Goal: Navigation & Orientation: Find specific page/section

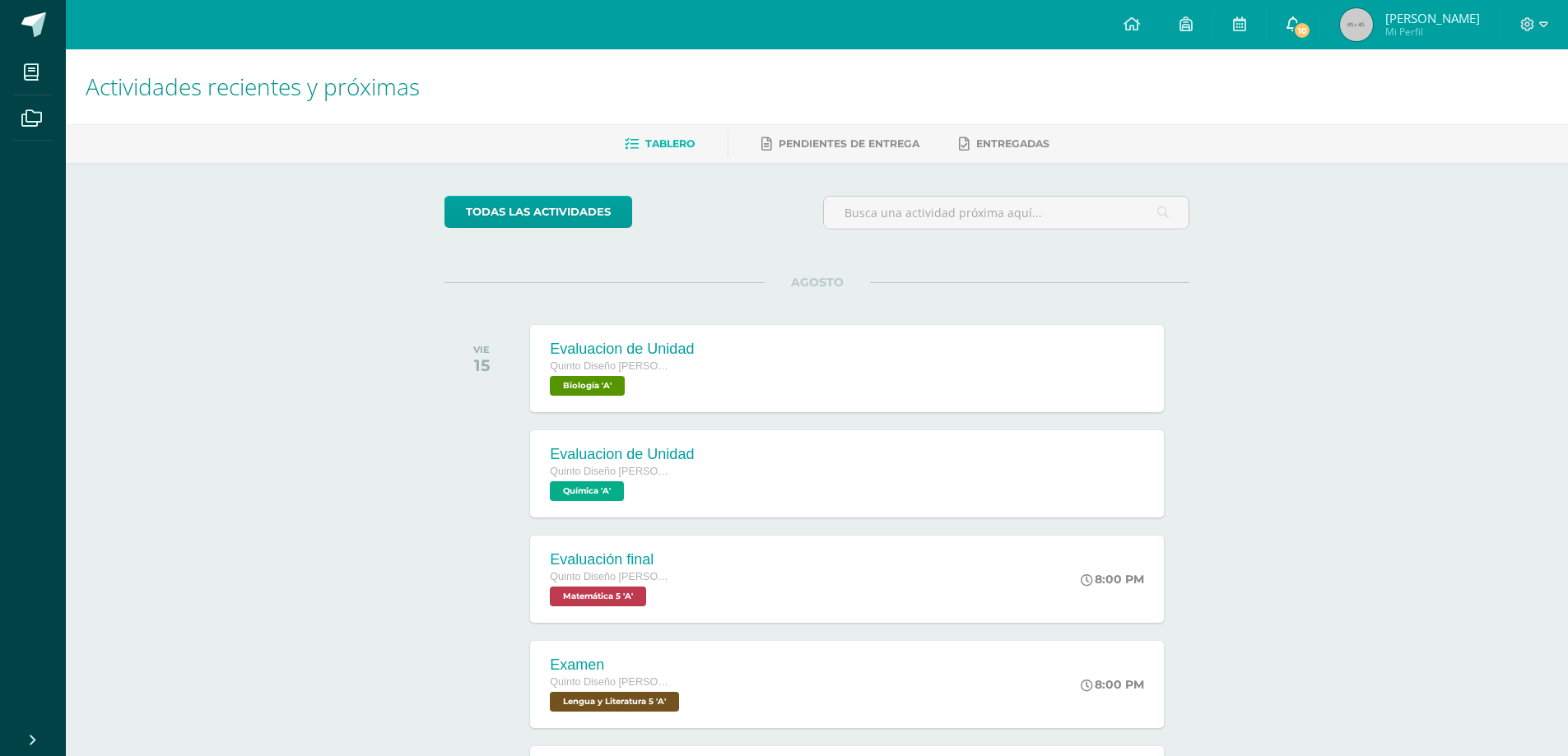
click at [1311, 22] on span "10" at bounding box center [1302, 30] width 18 height 18
click at [1076, 67] on h1 "Actividades recientes y próximas" at bounding box center [817, 87] width 1462 height 75
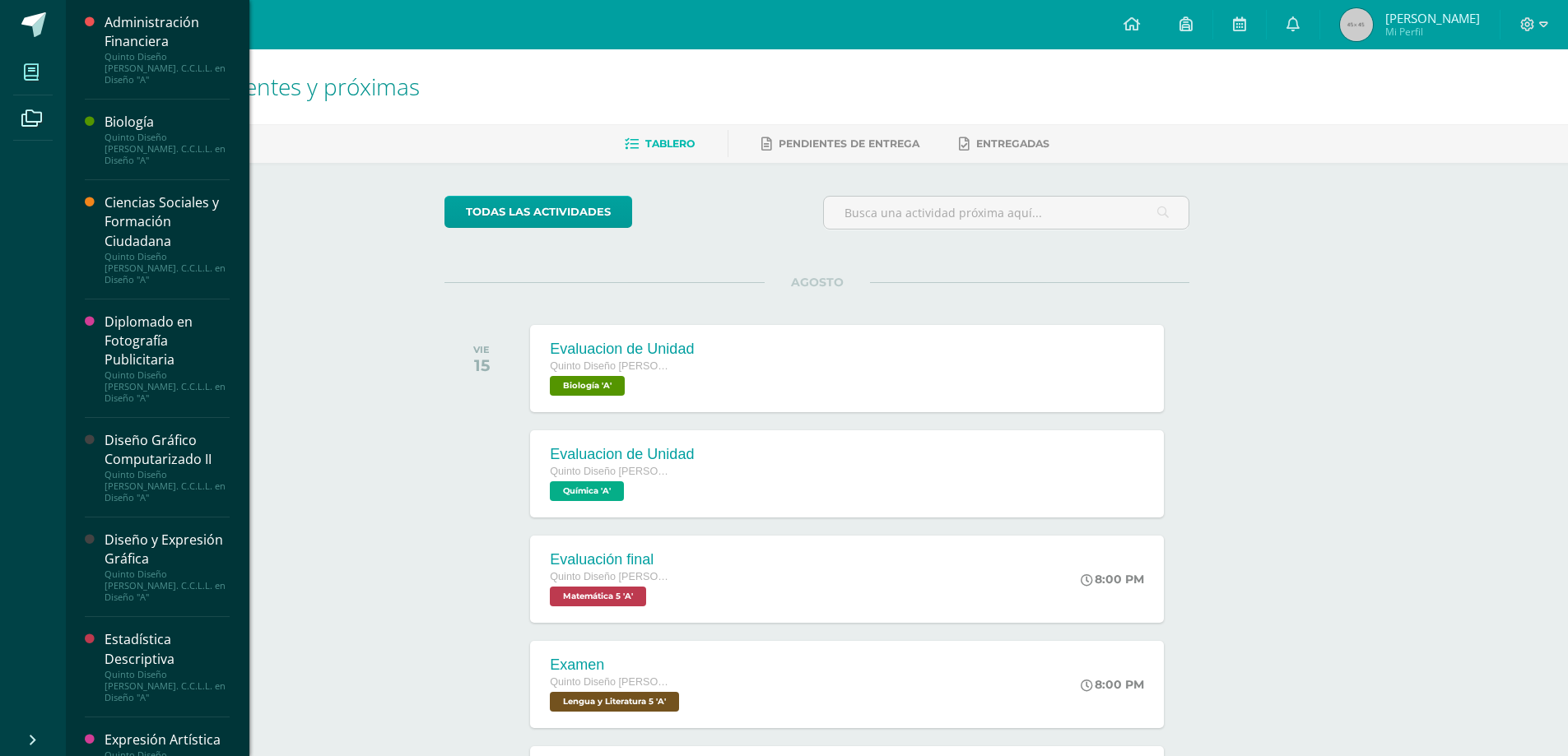
click at [39, 60] on span at bounding box center [32, 72] width 37 height 37
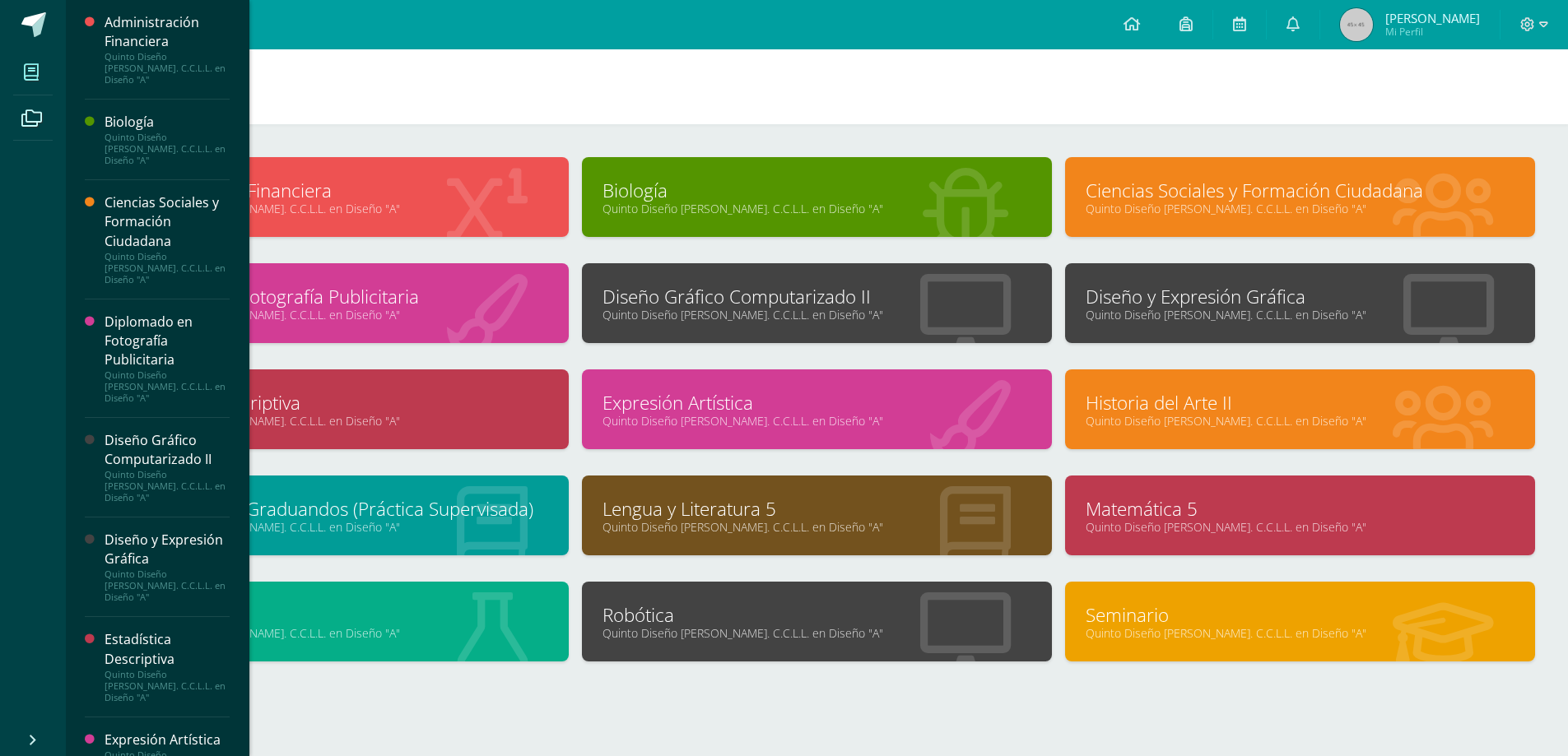
click at [1186, 202] on link "Quinto Diseño Bach. C.C.L.L. en Diseño "A"" at bounding box center [1300, 208] width 429 height 16
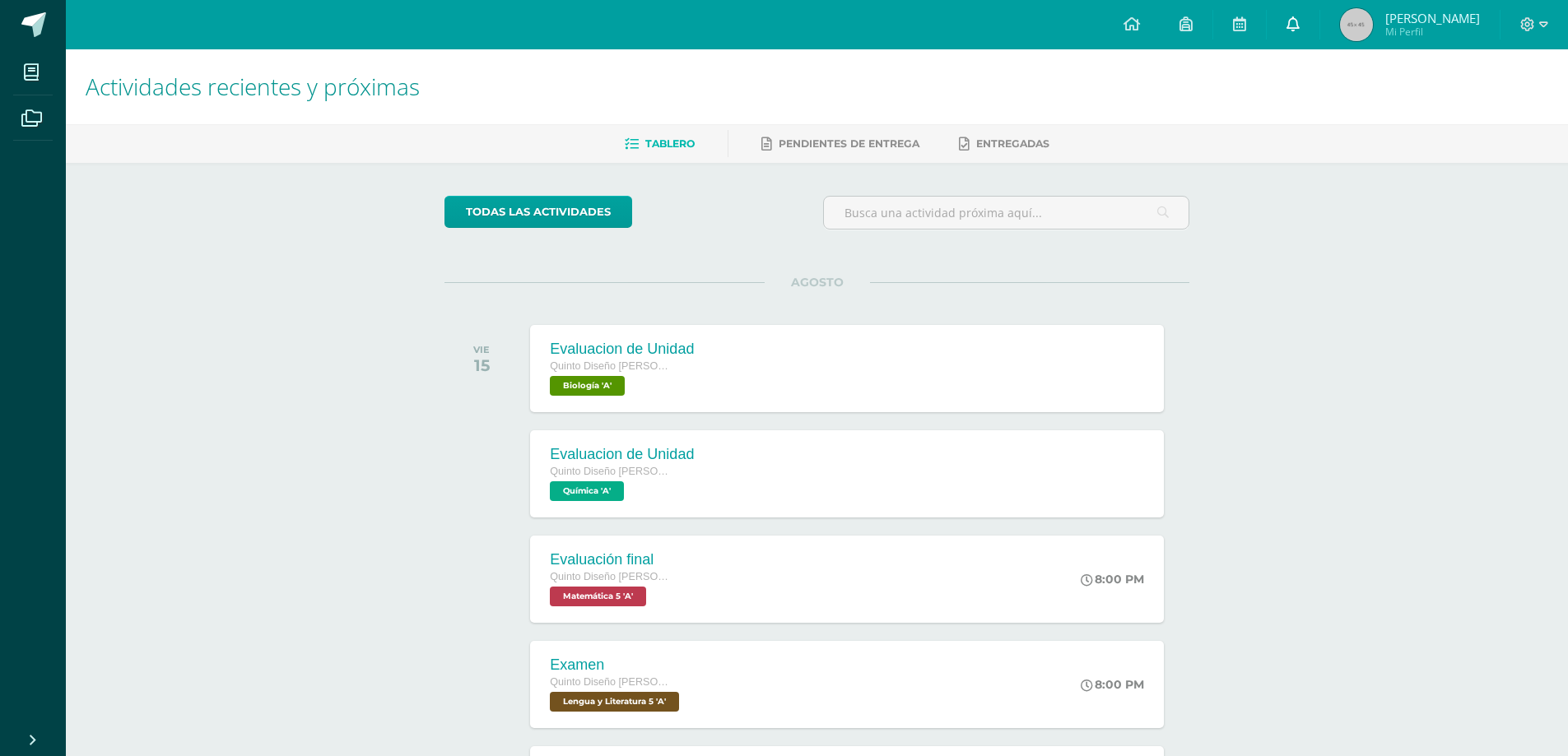
click at [1315, 34] on link at bounding box center [1292, 24] width 53 height 50
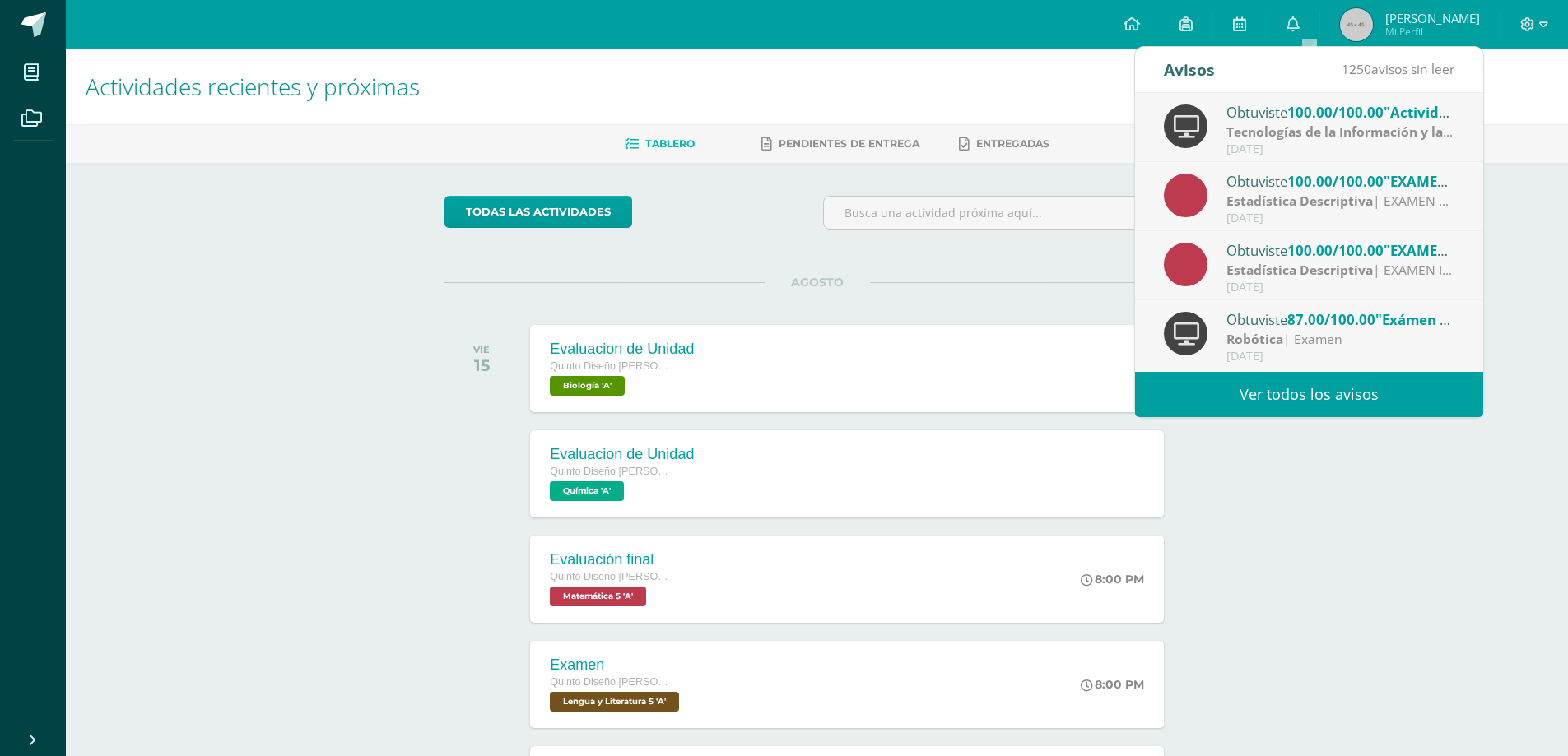
click at [1243, 391] on link "Ver todos los avisos" at bounding box center [1309, 395] width 348 height 45
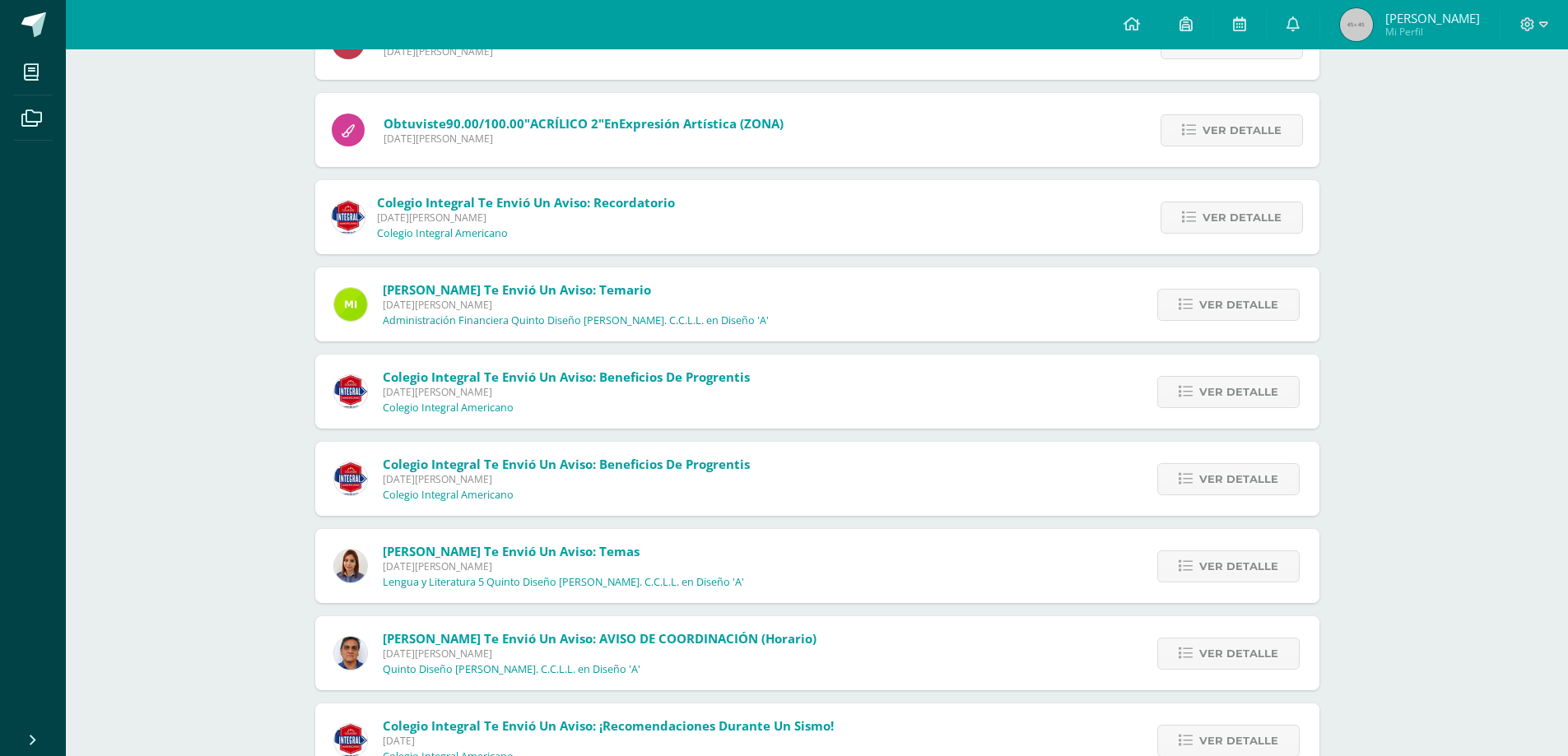
scroll to position [905, 0]
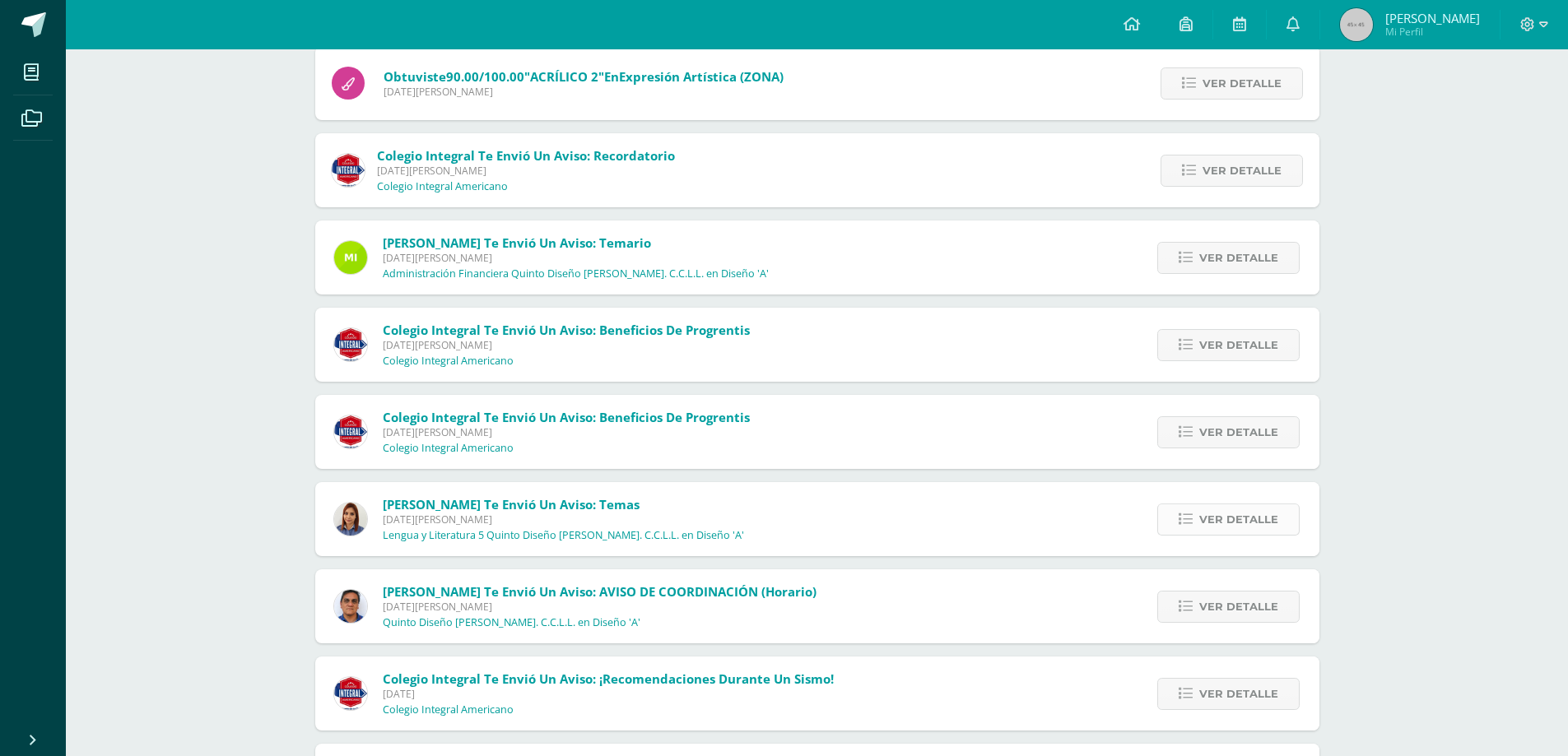
click at [1179, 522] on link "Ver detalle" at bounding box center [1228, 519] width 142 height 32
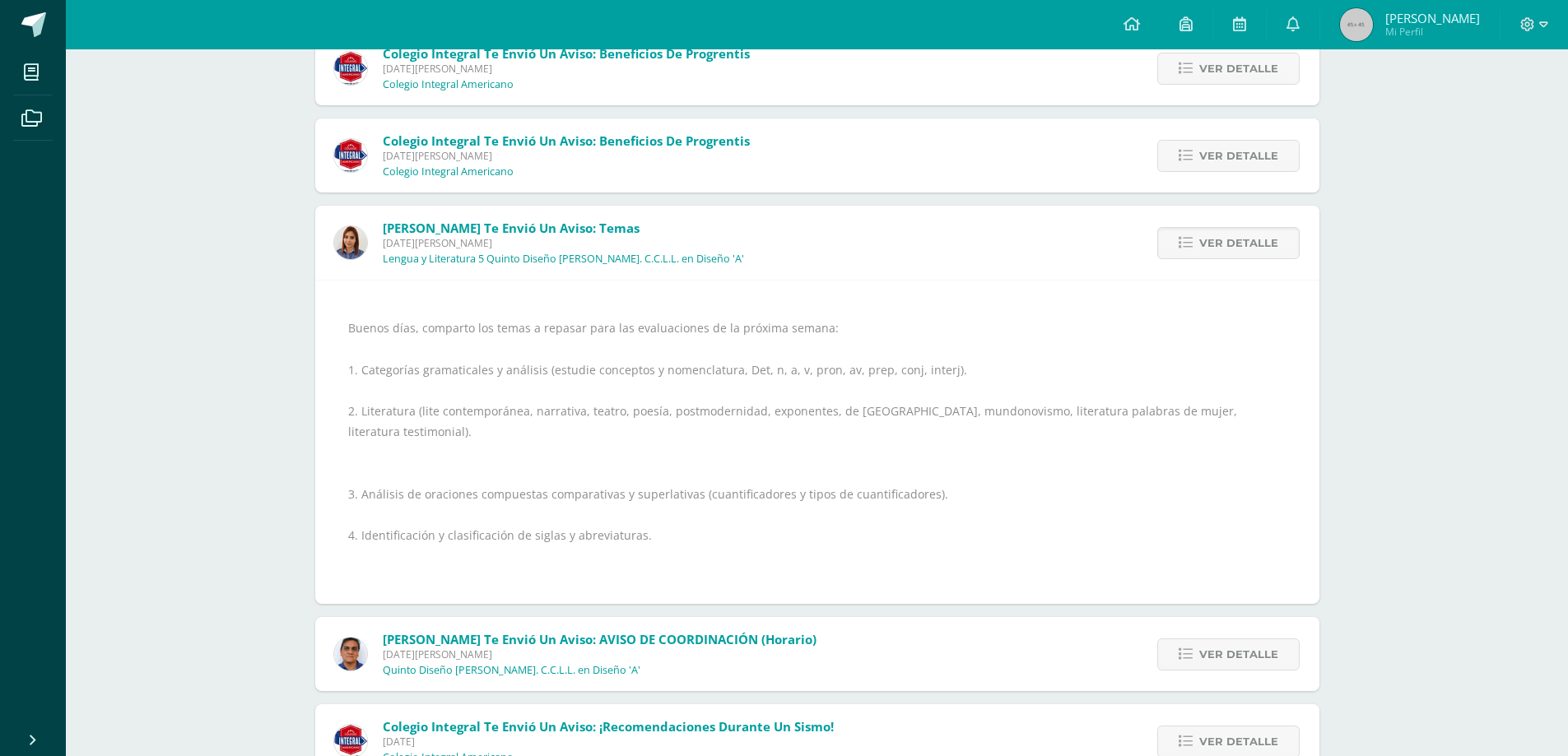
scroll to position [1234, 0]
